Goal: Information Seeking & Learning: Learn about a topic

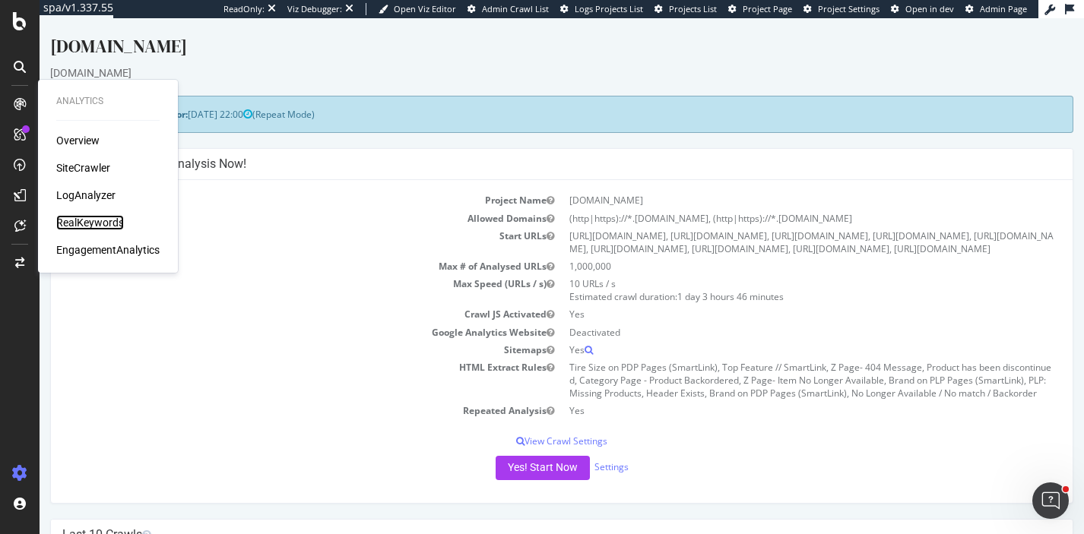
click at [86, 221] on div "RealKeywords" at bounding box center [90, 222] width 68 height 15
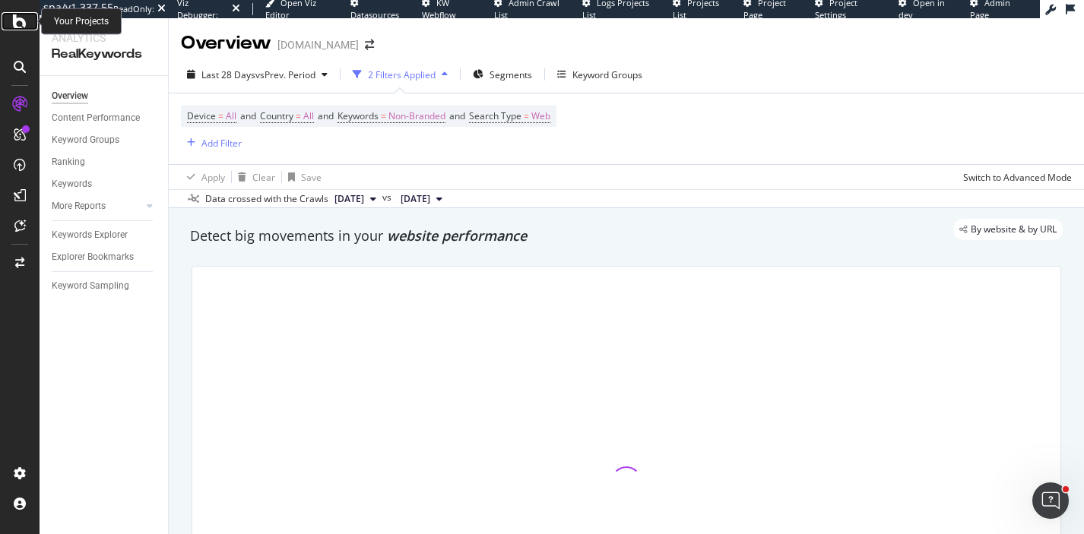
click at [16, 17] on icon at bounding box center [20, 21] width 14 height 18
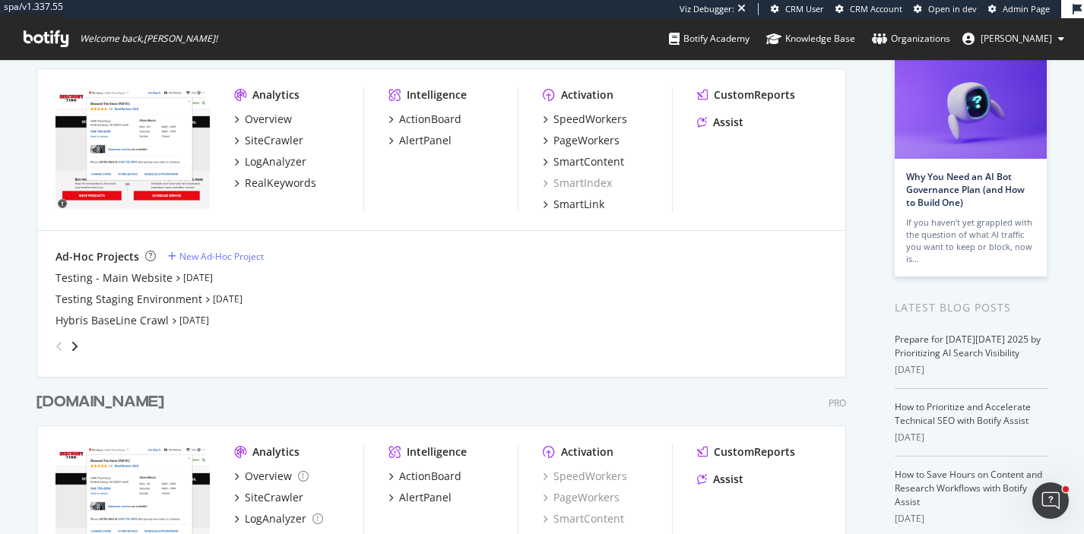
scroll to position [155, 0]
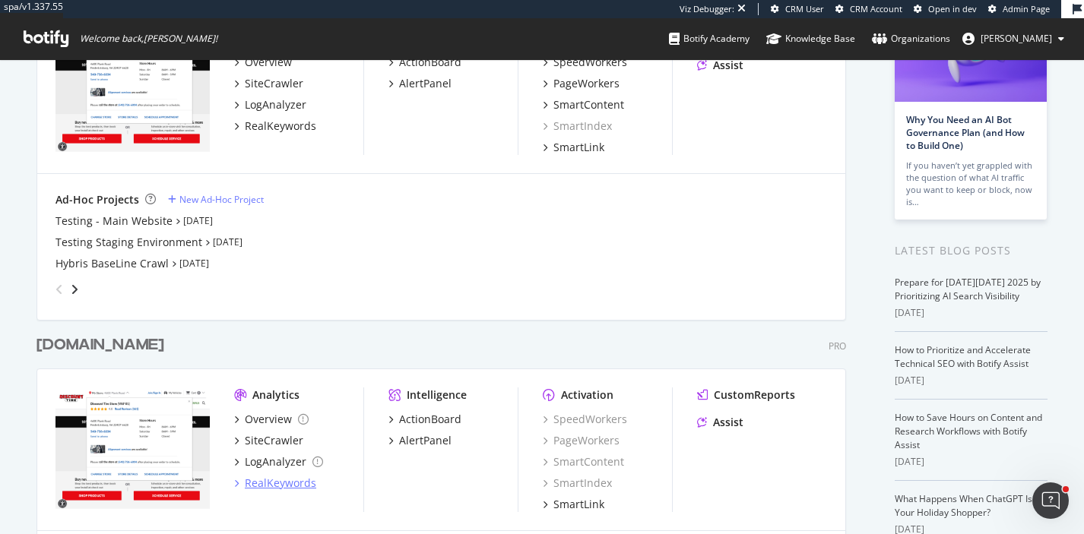
click at [284, 480] on div "RealKeywords" at bounding box center [280, 483] width 71 height 15
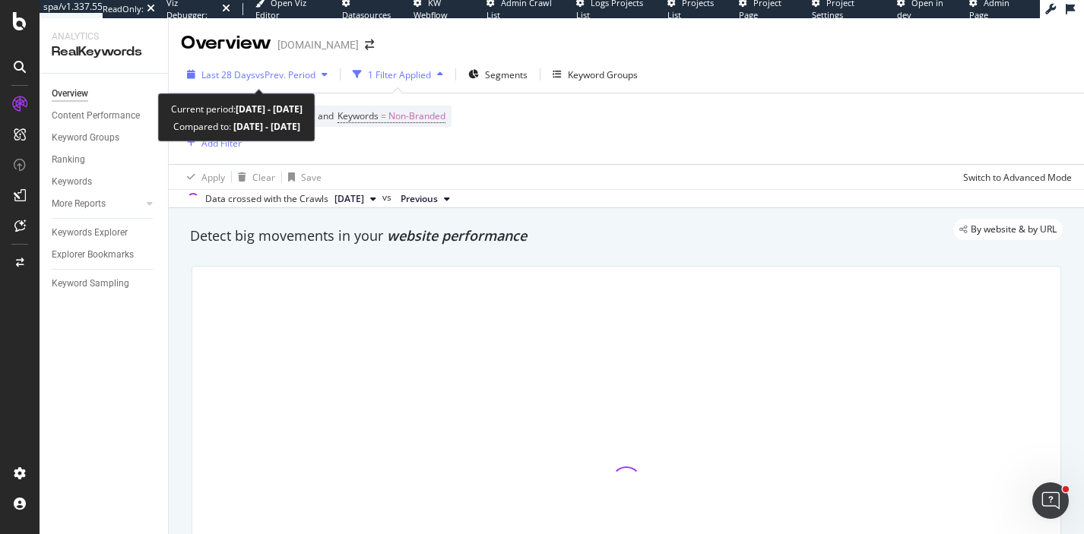
click at [290, 86] on button "Last 28 Days vs Prev. Period" at bounding box center [257, 74] width 153 height 24
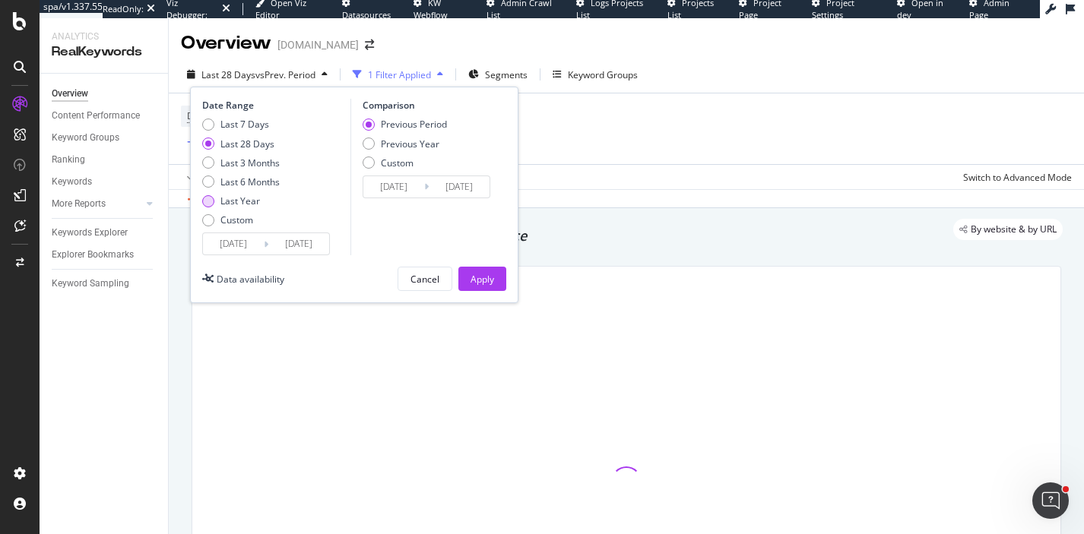
click at [255, 200] on div "Last Year" at bounding box center [240, 201] width 40 height 13
type input "[DATE]"
click at [382, 141] on div "Previous Year" at bounding box center [410, 144] width 59 height 13
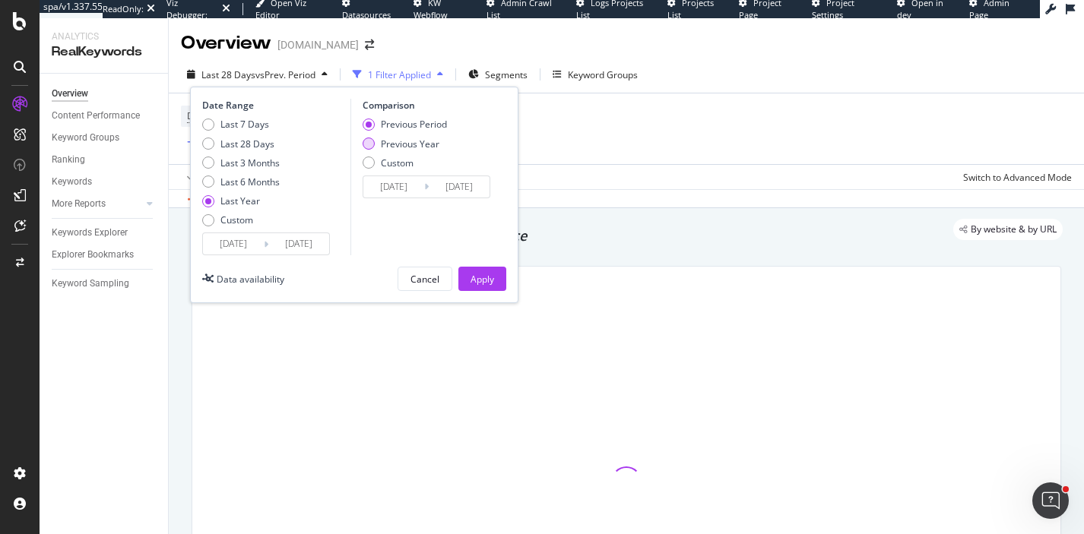
type input "[DATE]"
click at [485, 287] on div "Apply" at bounding box center [483, 279] width 24 height 23
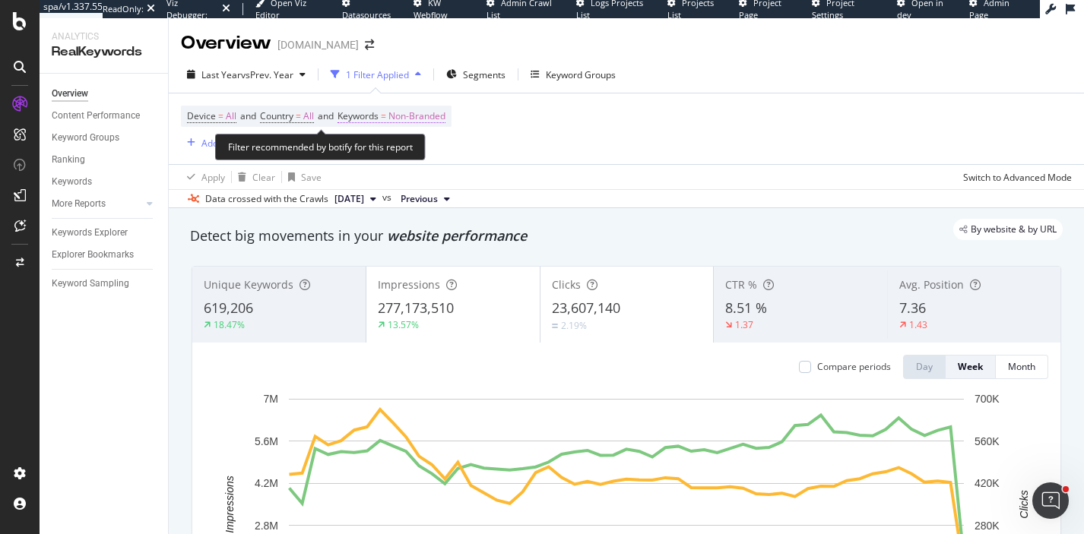
click at [379, 113] on span "Keywords" at bounding box center [358, 115] width 41 height 13
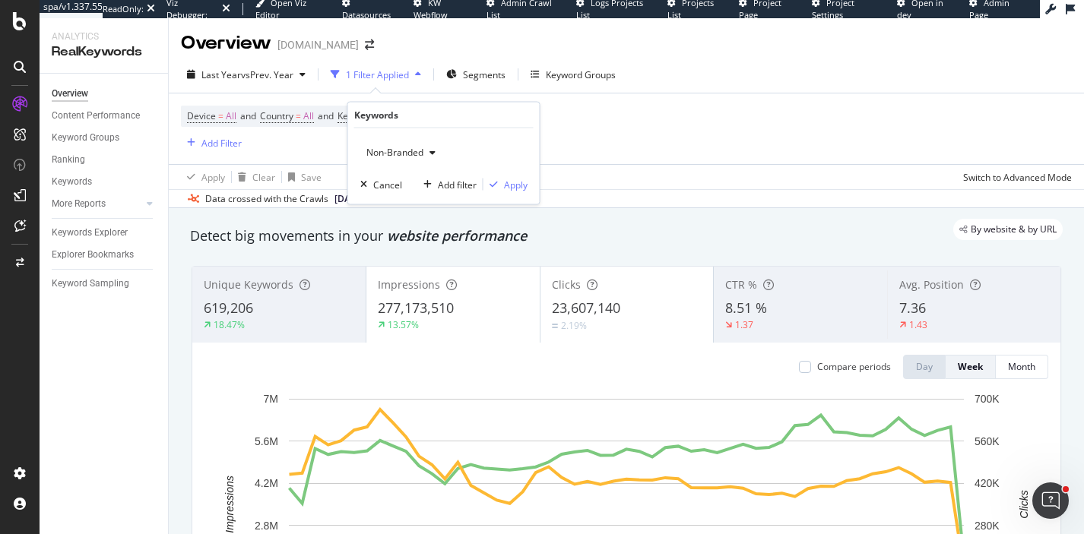
click at [427, 152] on div "button" at bounding box center [432, 152] width 18 height 9
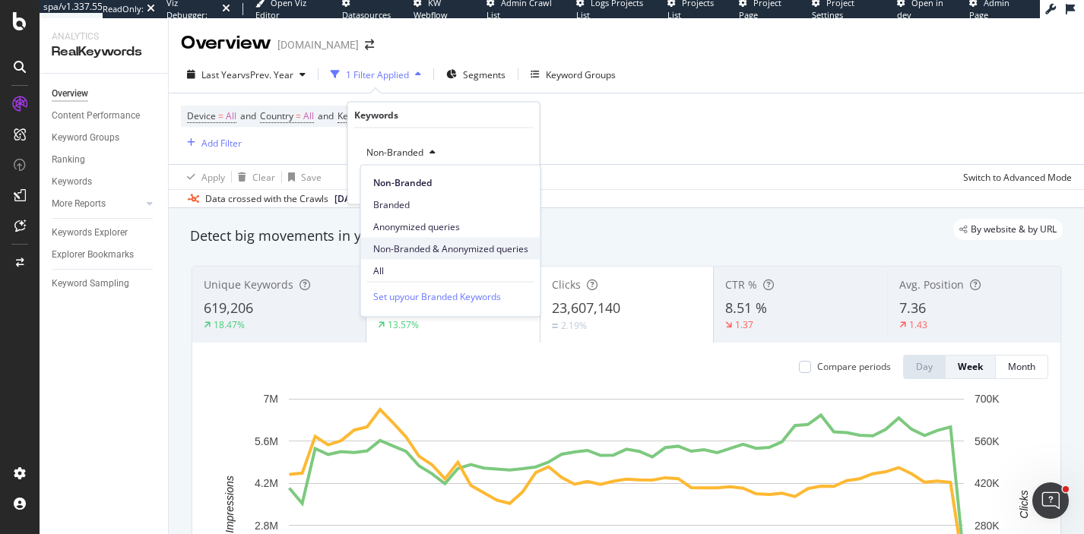
click at [426, 246] on span "Non-Branded & Anonymized queries" at bounding box center [450, 249] width 155 height 14
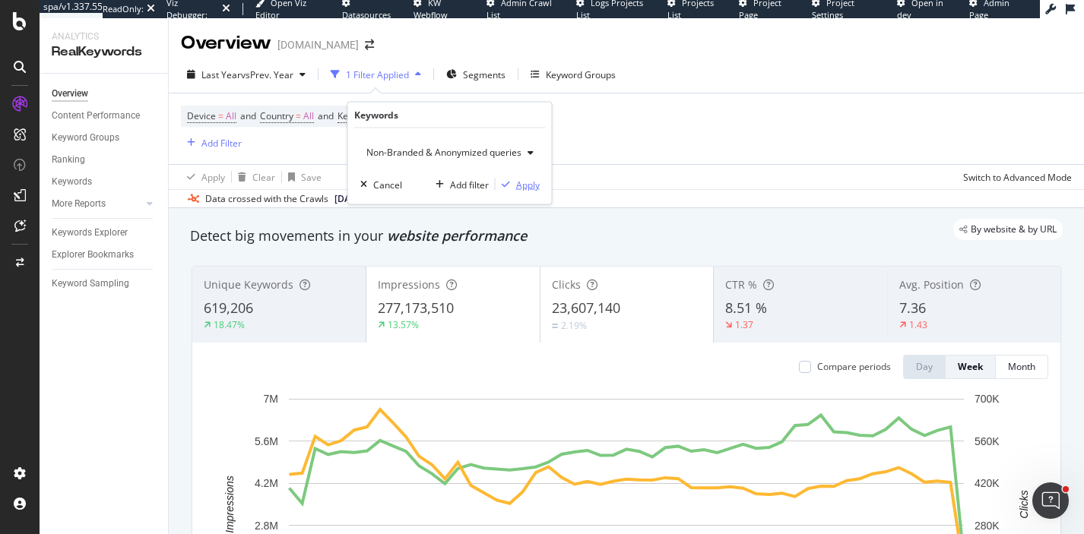
click at [528, 178] on div "Apply" at bounding box center [528, 184] width 24 height 13
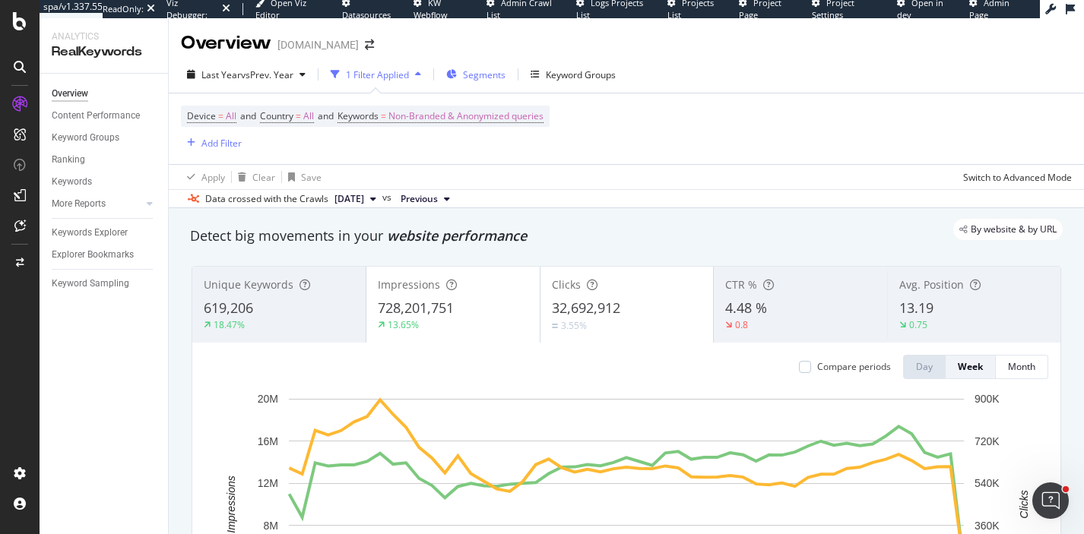
click at [457, 71] on icon "button" at bounding box center [451, 74] width 11 height 9
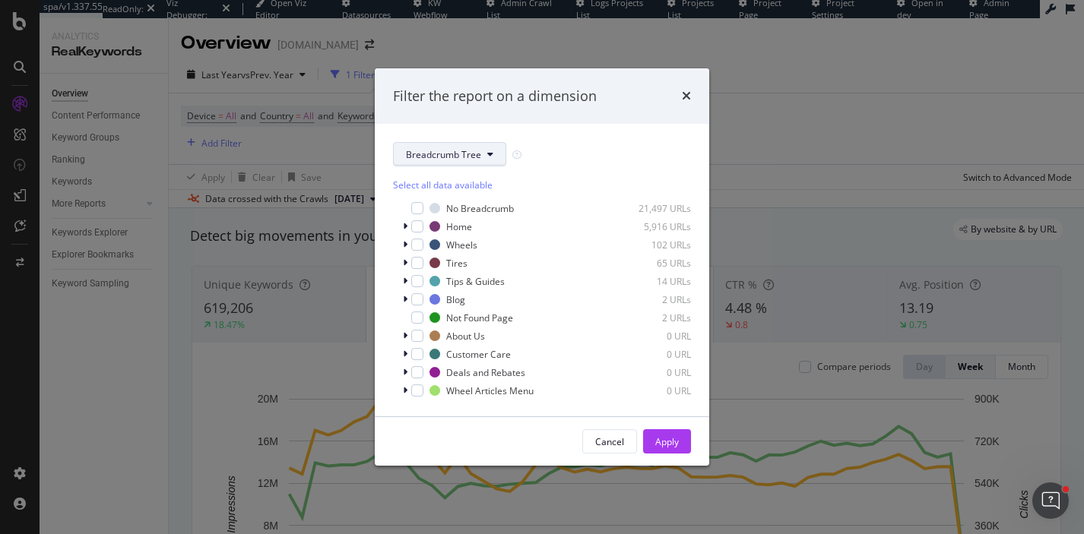
click at [440, 144] on button "Breadcrumb Tree" at bounding box center [449, 154] width 113 height 24
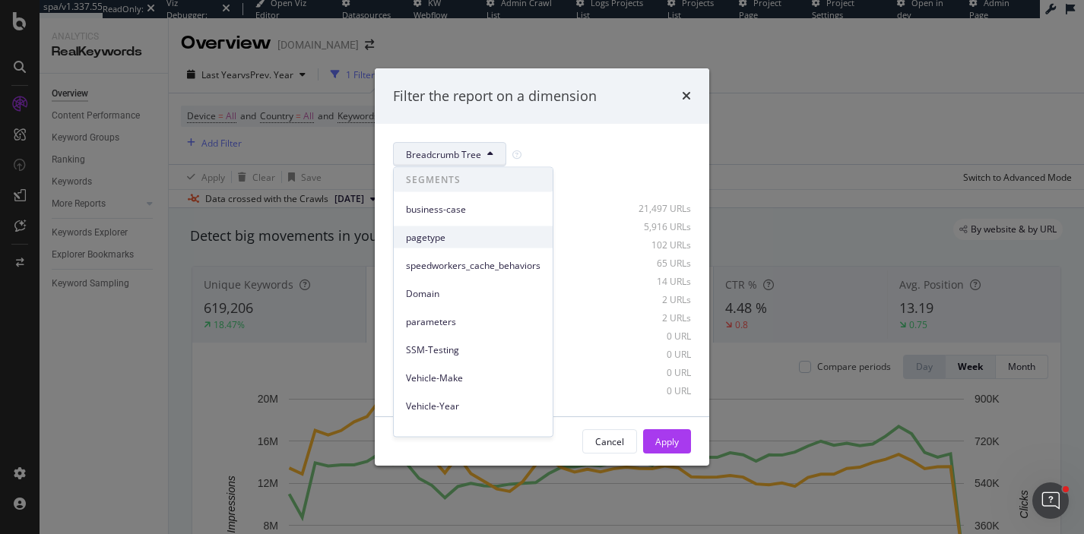
click at [437, 238] on span "pagetype" at bounding box center [473, 237] width 135 height 14
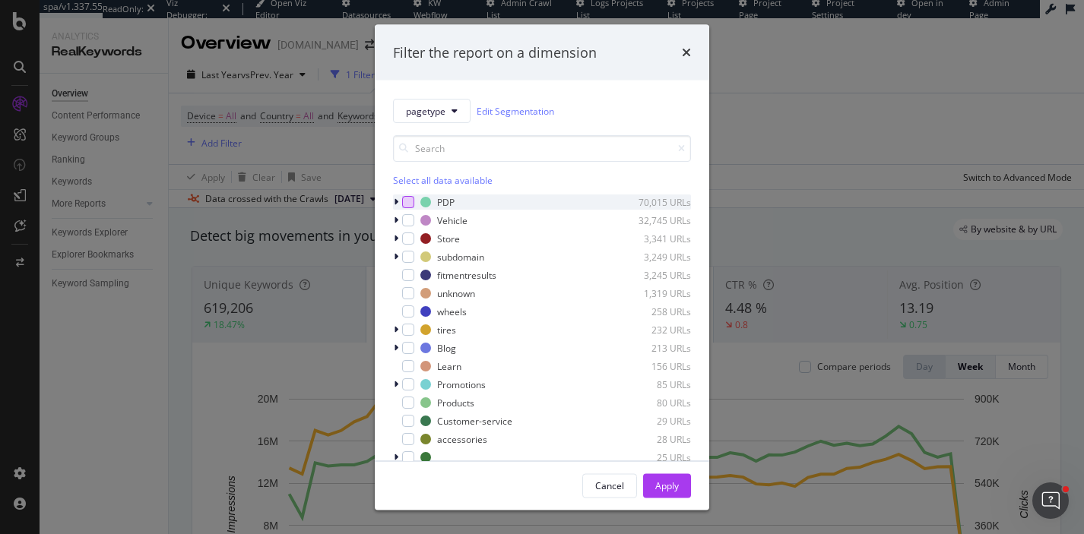
click at [407, 205] on div "modal" at bounding box center [408, 202] width 12 height 12
click at [405, 220] on div "modal" at bounding box center [408, 220] width 12 height 12
click at [410, 311] on div "modal" at bounding box center [408, 312] width 12 height 12
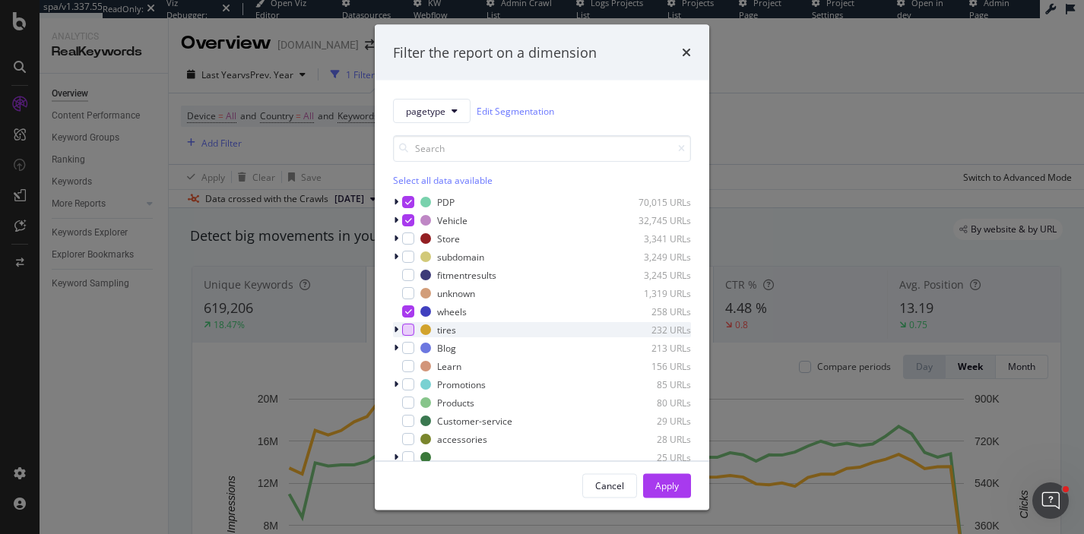
click at [409, 330] on div "modal" at bounding box center [408, 330] width 12 height 12
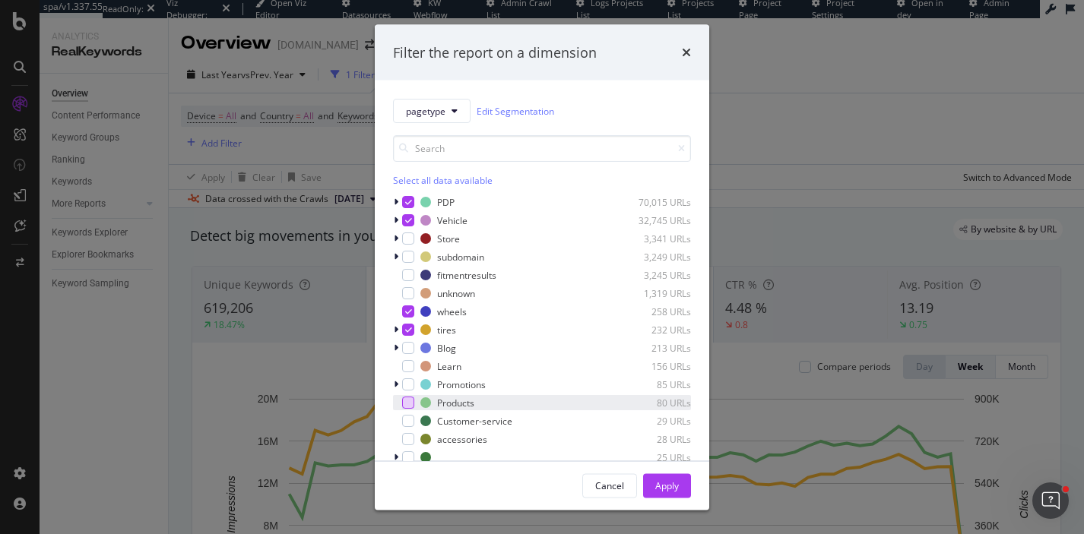
click at [410, 400] on div "modal" at bounding box center [408, 403] width 12 height 12
click at [410, 400] on icon "modal" at bounding box center [408, 403] width 7 height 8
click at [670, 490] on div "Apply" at bounding box center [667, 485] width 24 height 13
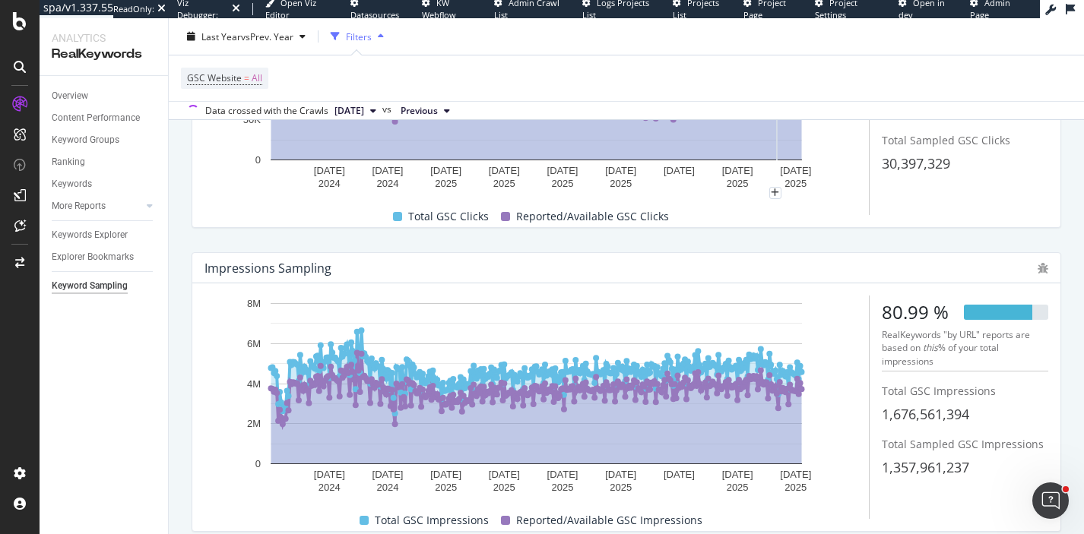
scroll to position [271, 0]
